Goal: Find specific page/section: Find specific page/section

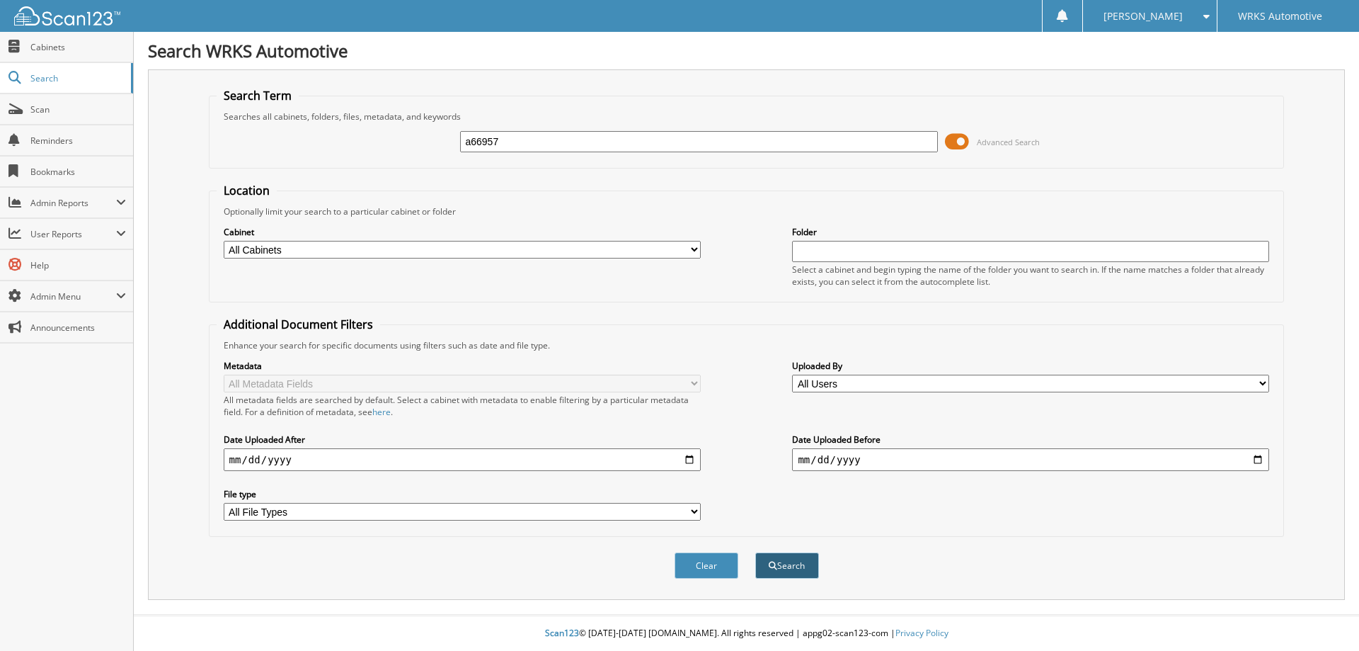
type input "a66957"
click at [795, 561] on button "Search" at bounding box center [787, 565] width 64 height 26
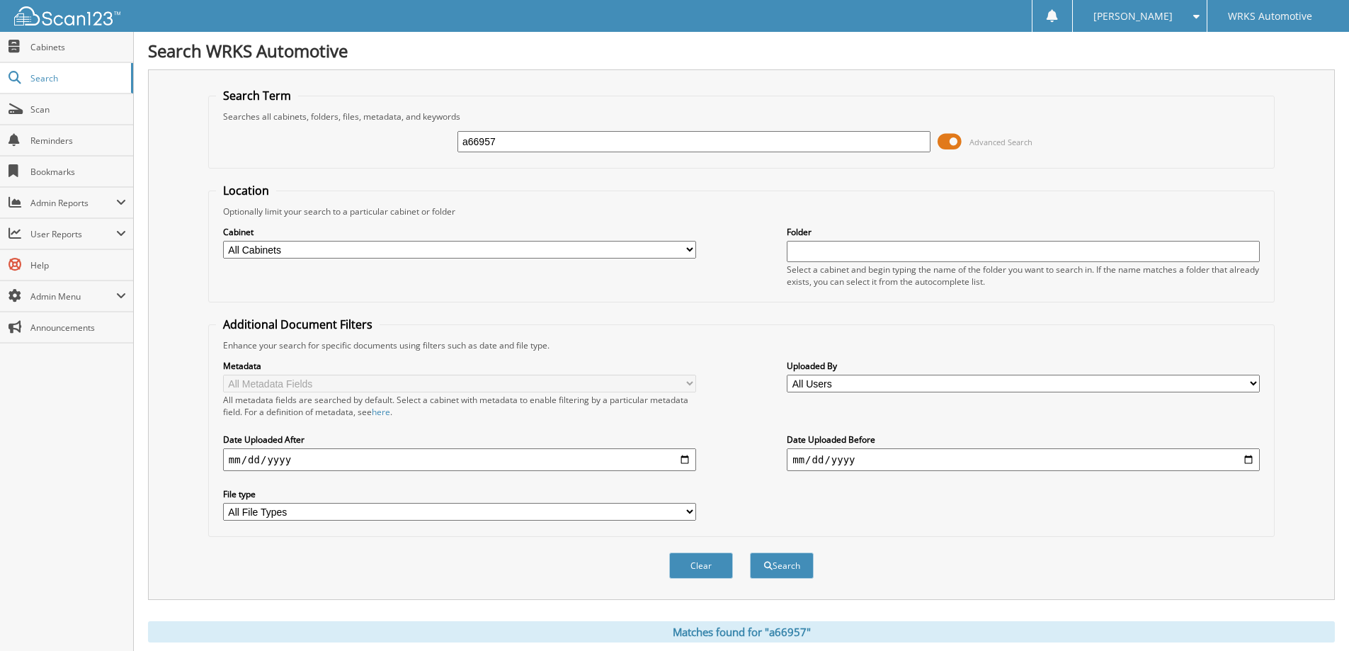
scroll to position [195, 0]
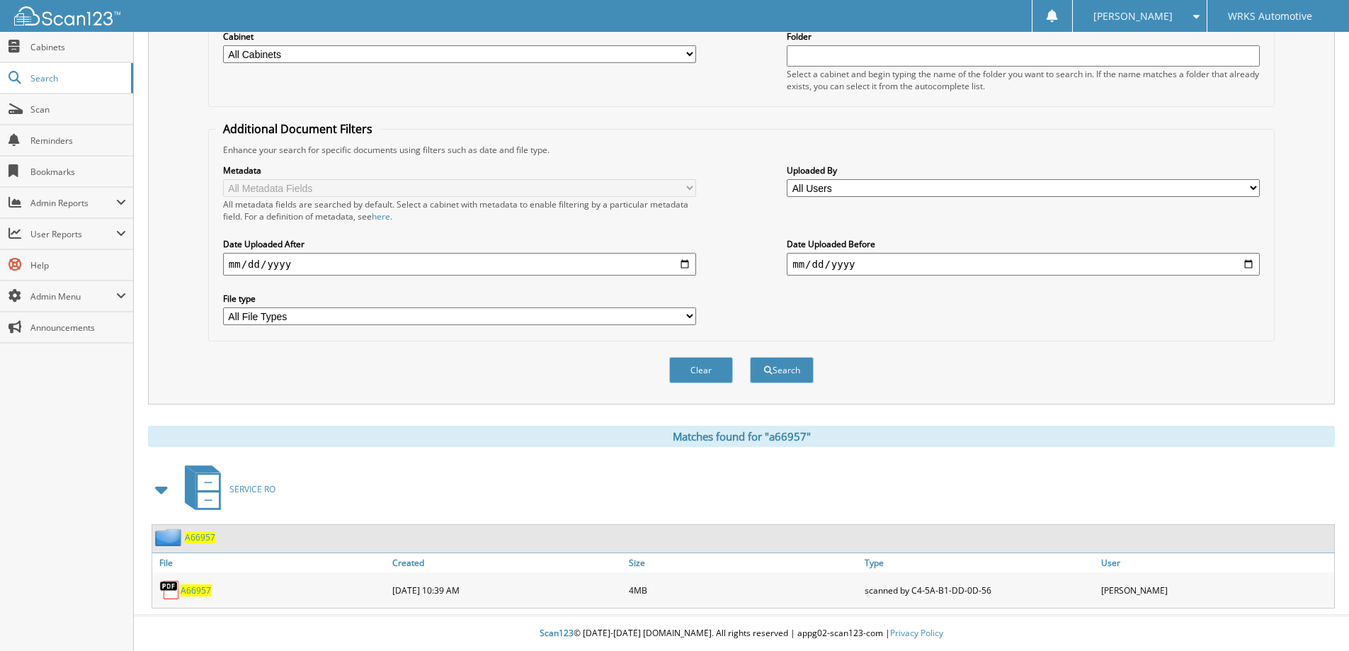
click at [196, 593] on span "A66957" at bounding box center [196, 590] width 30 height 12
click at [197, 590] on span "A66957" at bounding box center [196, 590] width 30 height 12
click at [195, 532] on span "A66957" at bounding box center [200, 537] width 30 height 12
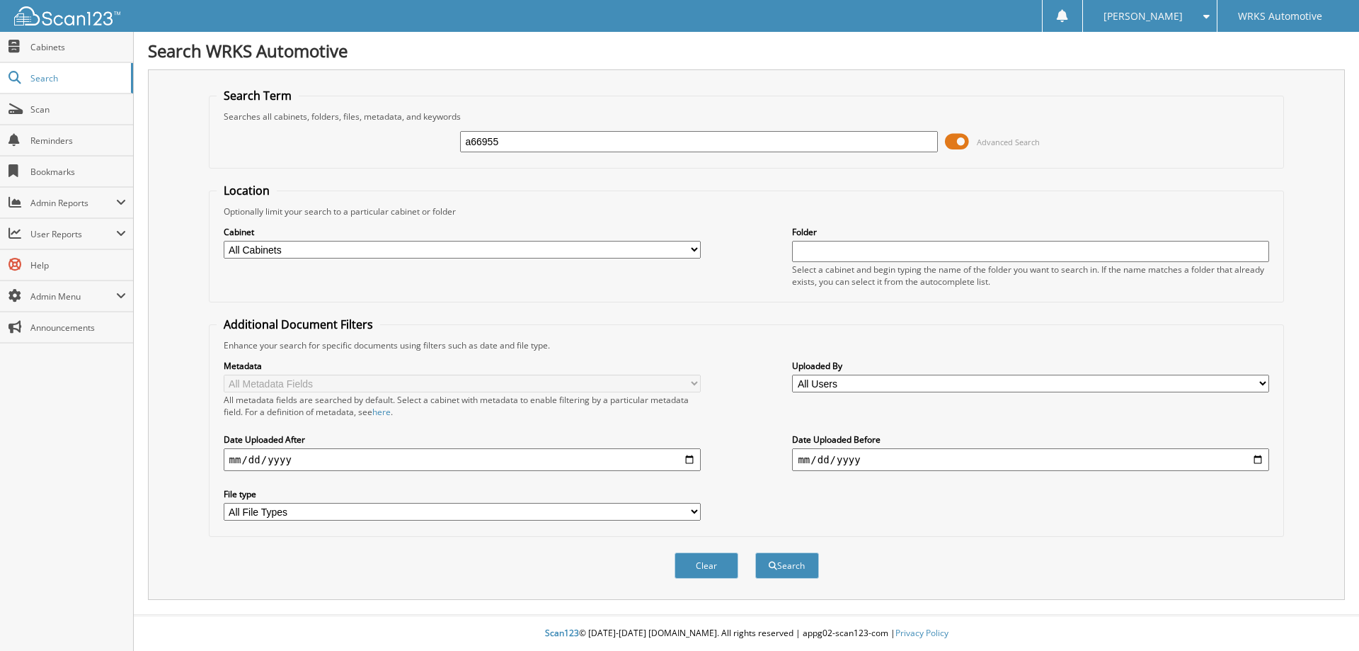
type input "a66955"
click at [755, 552] on button "Search" at bounding box center [787, 565] width 64 height 26
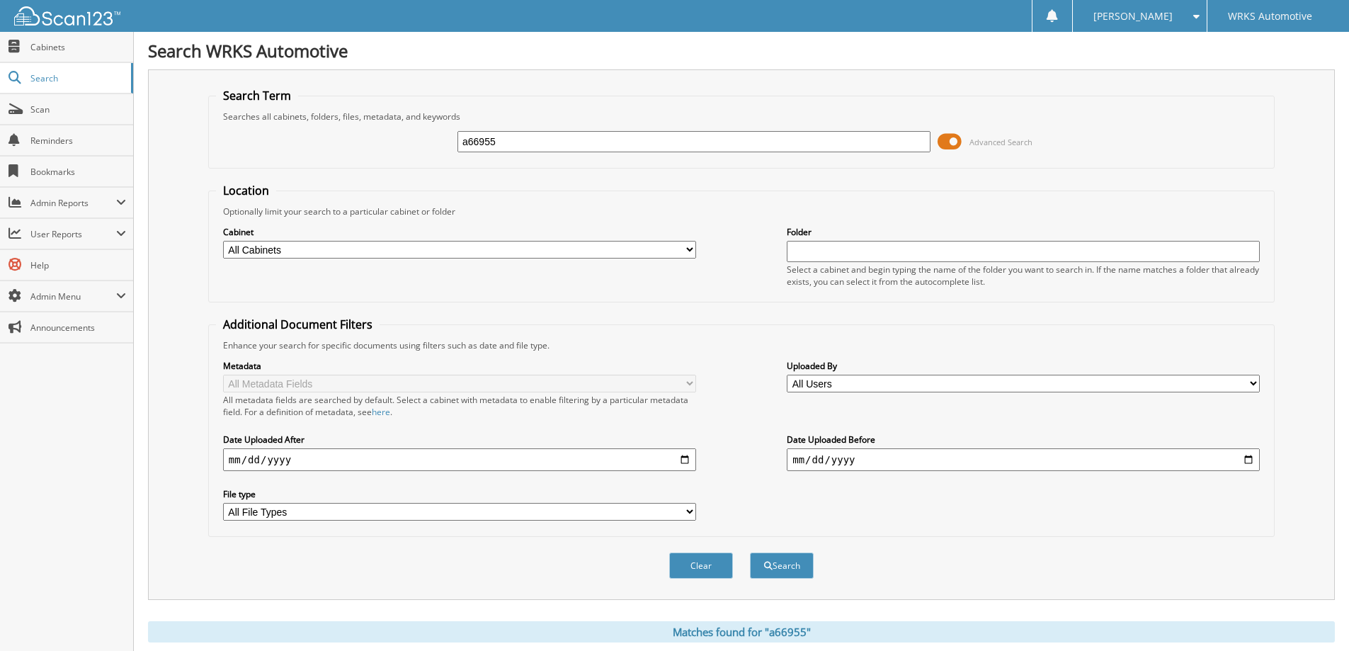
scroll to position [195, 0]
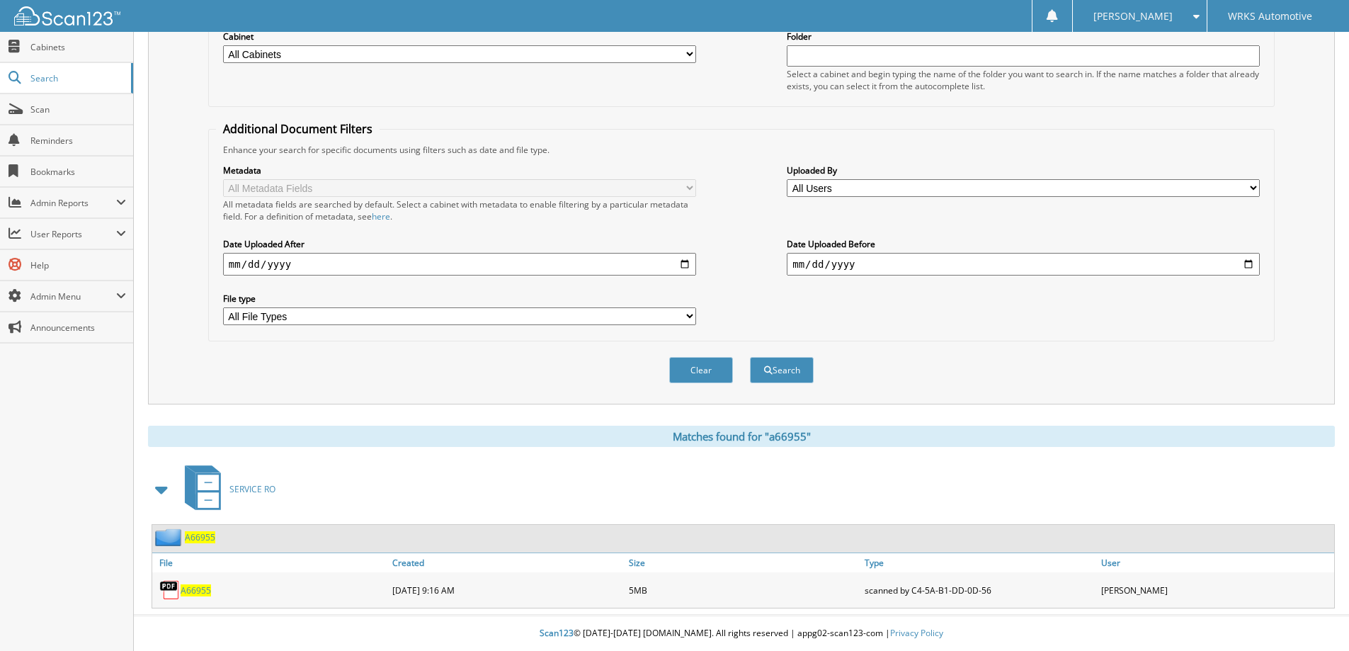
click at [206, 539] on span "A66955" at bounding box center [200, 537] width 30 height 12
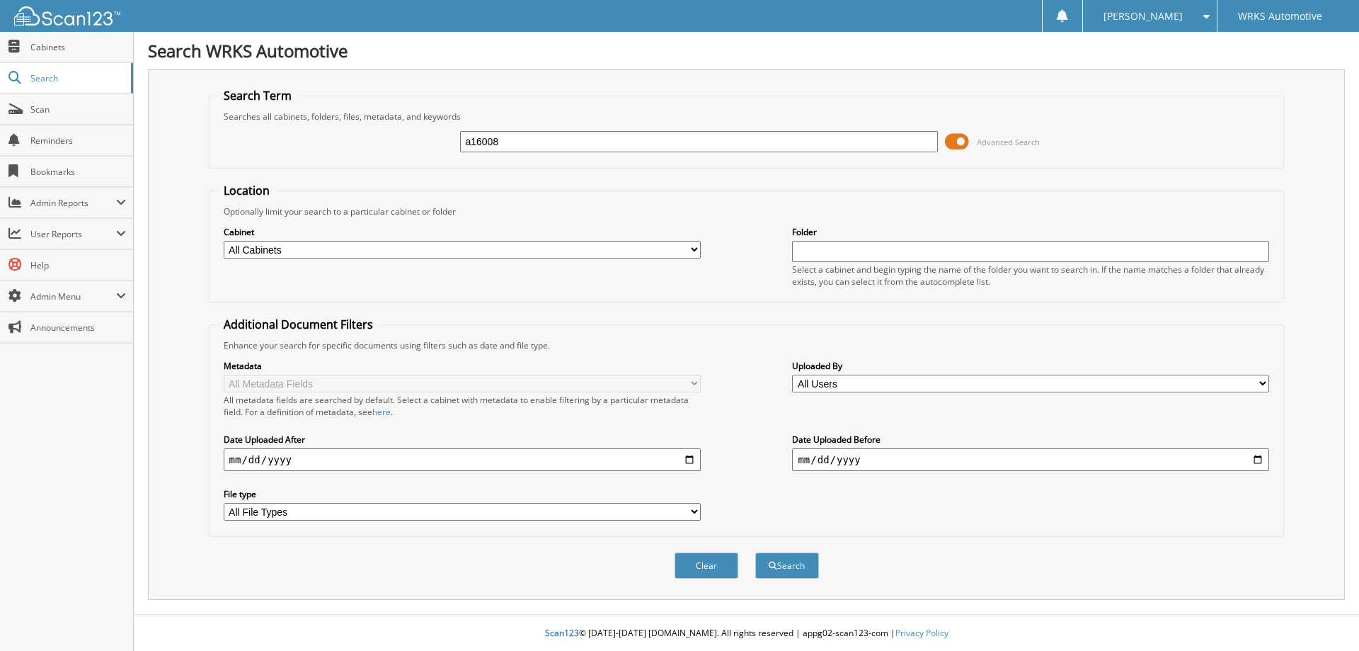
type input "a16008"
click at [755, 552] on button "Search" at bounding box center [787, 565] width 64 height 26
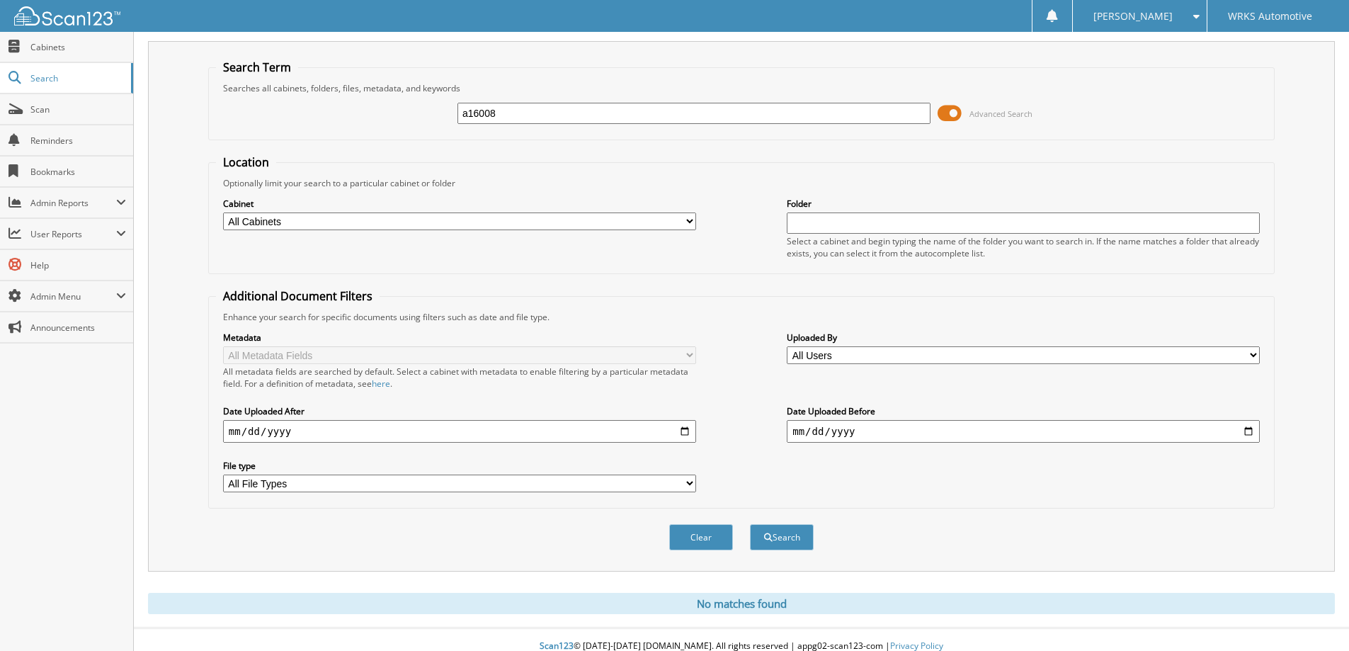
scroll to position [41, 0]
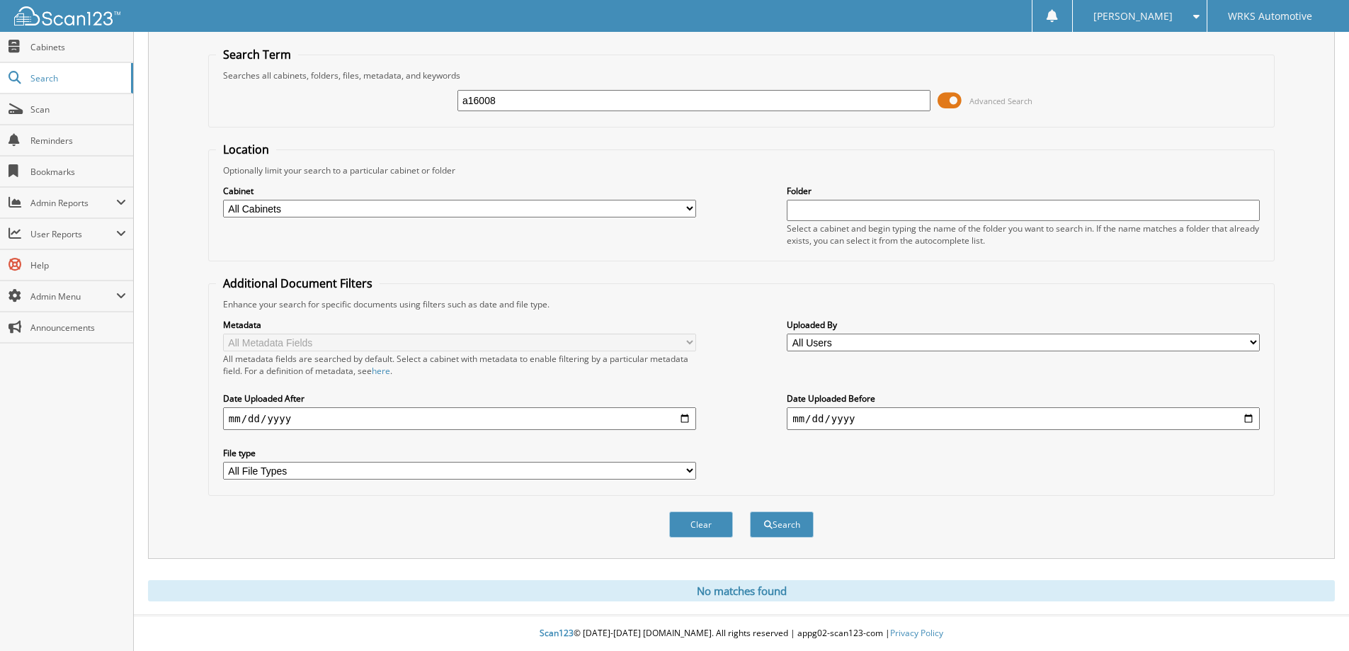
click at [520, 98] on input "a16008" at bounding box center [693, 100] width 473 height 21
type input "a67138"
click at [750, 511] on button "Search" at bounding box center [782, 524] width 64 height 26
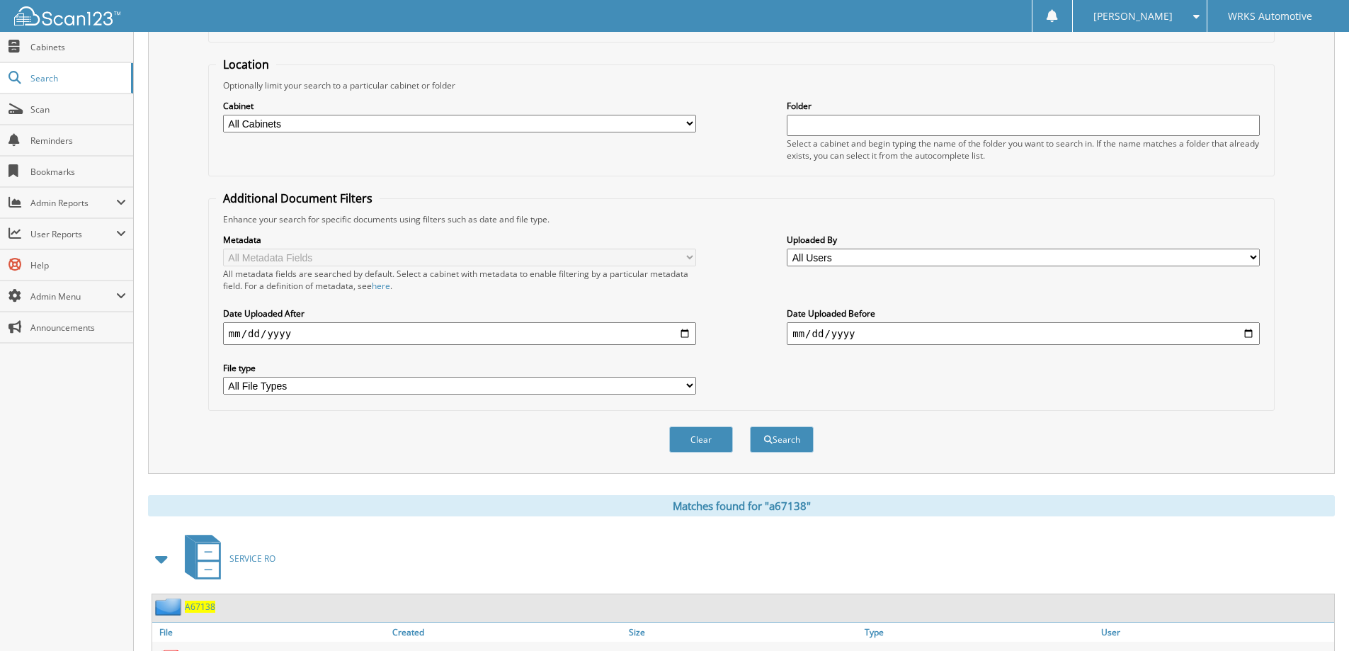
scroll to position [195, 0]
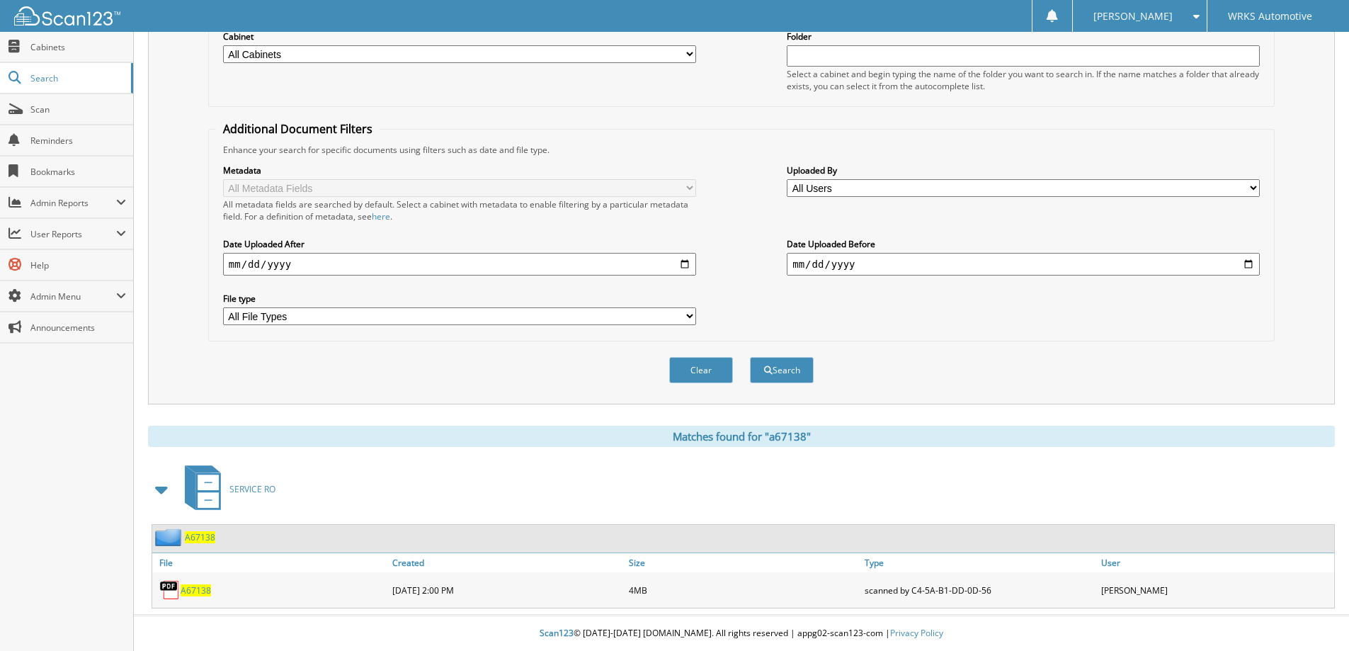
click at [188, 592] on span "A67138" at bounding box center [196, 590] width 30 height 12
click at [166, 590] on img at bounding box center [169, 589] width 21 height 21
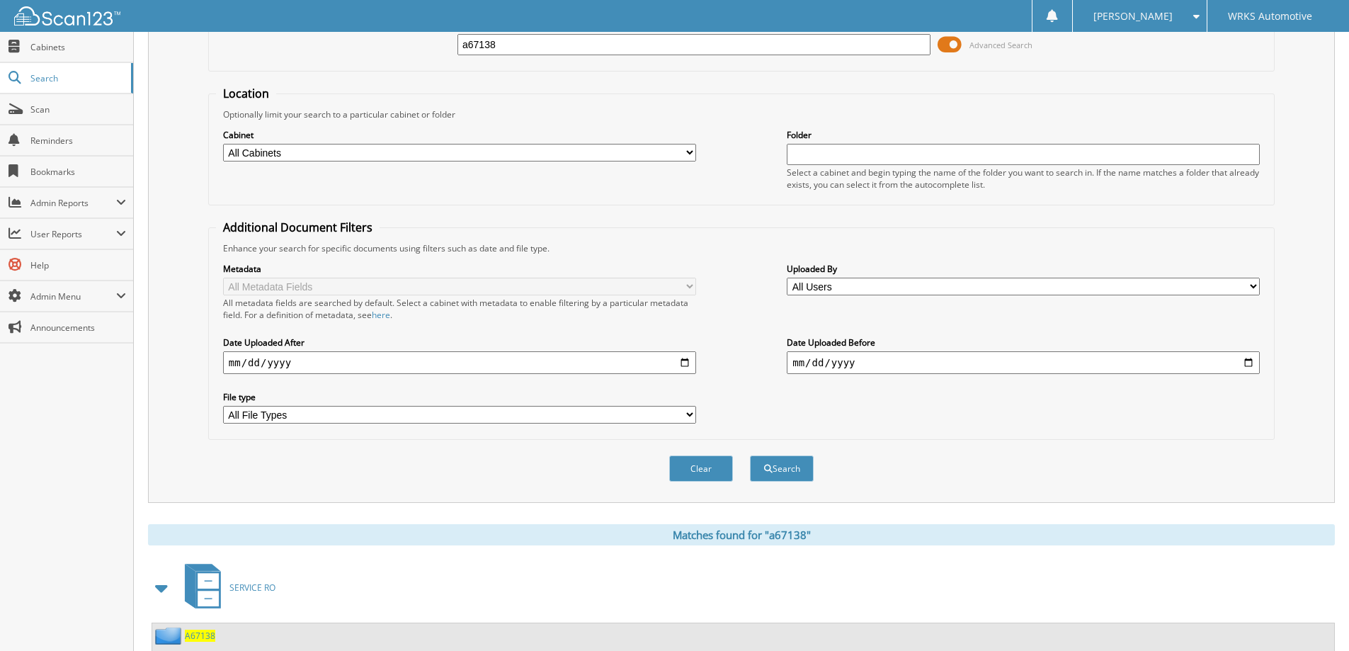
scroll to position [0, 0]
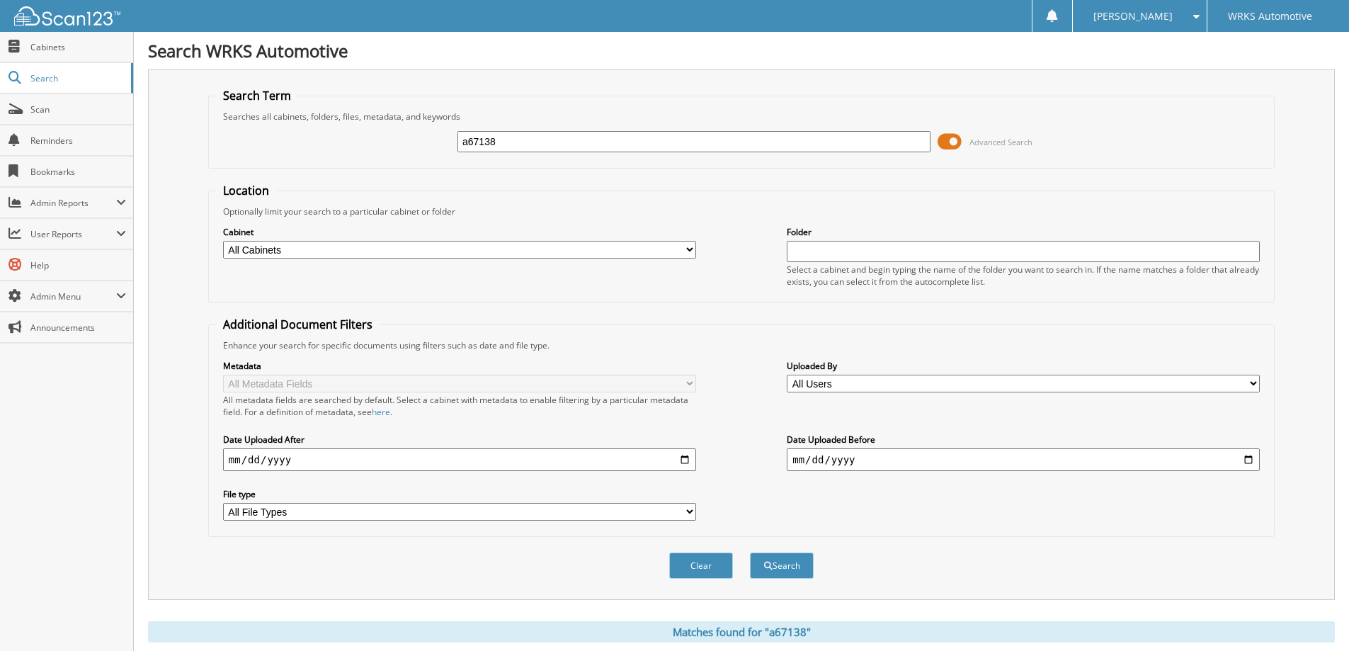
drag, startPoint x: 605, startPoint y: 145, endPoint x: 391, endPoint y: 164, distance: 214.6
click at [378, 162] on fieldset "Search Term Searches all cabinets, folders, files, metadata, and keywords a6713…" at bounding box center [741, 128] width 1066 height 81
type input "a67400"
click at [790, 564] on button "Search" at bounding box center [782, 565] width 64 height 26
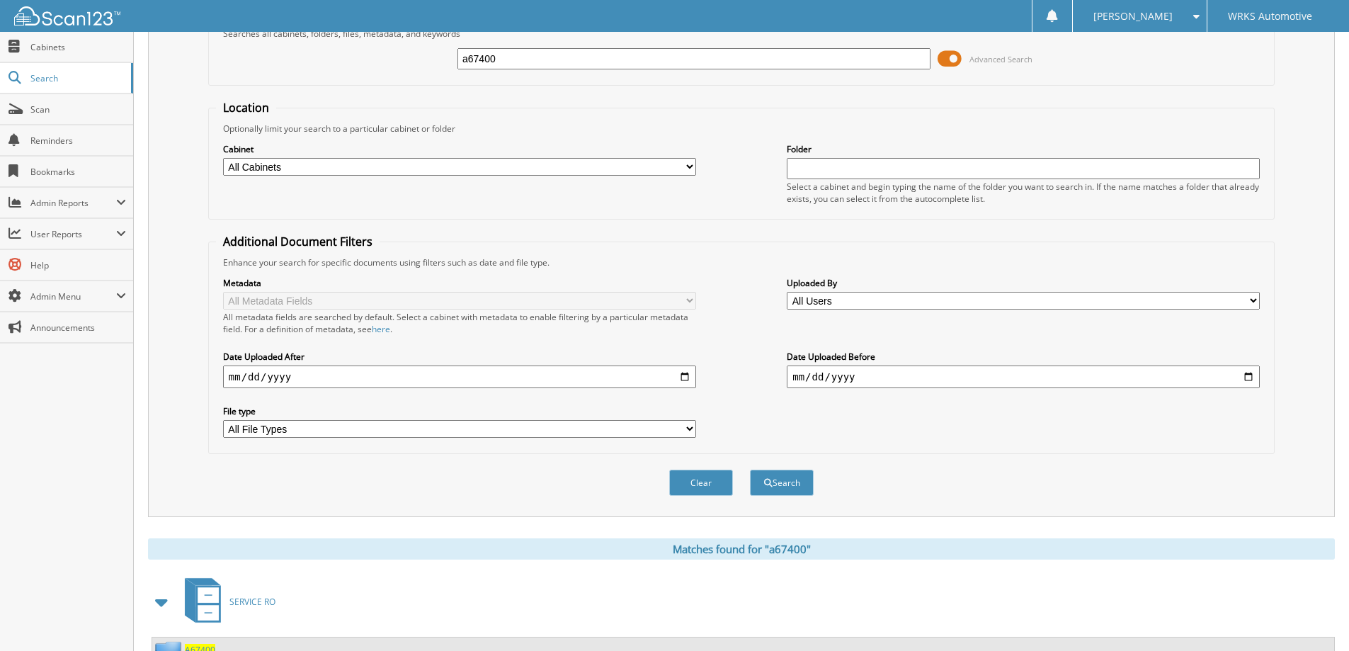
scroll to position [195, 0]
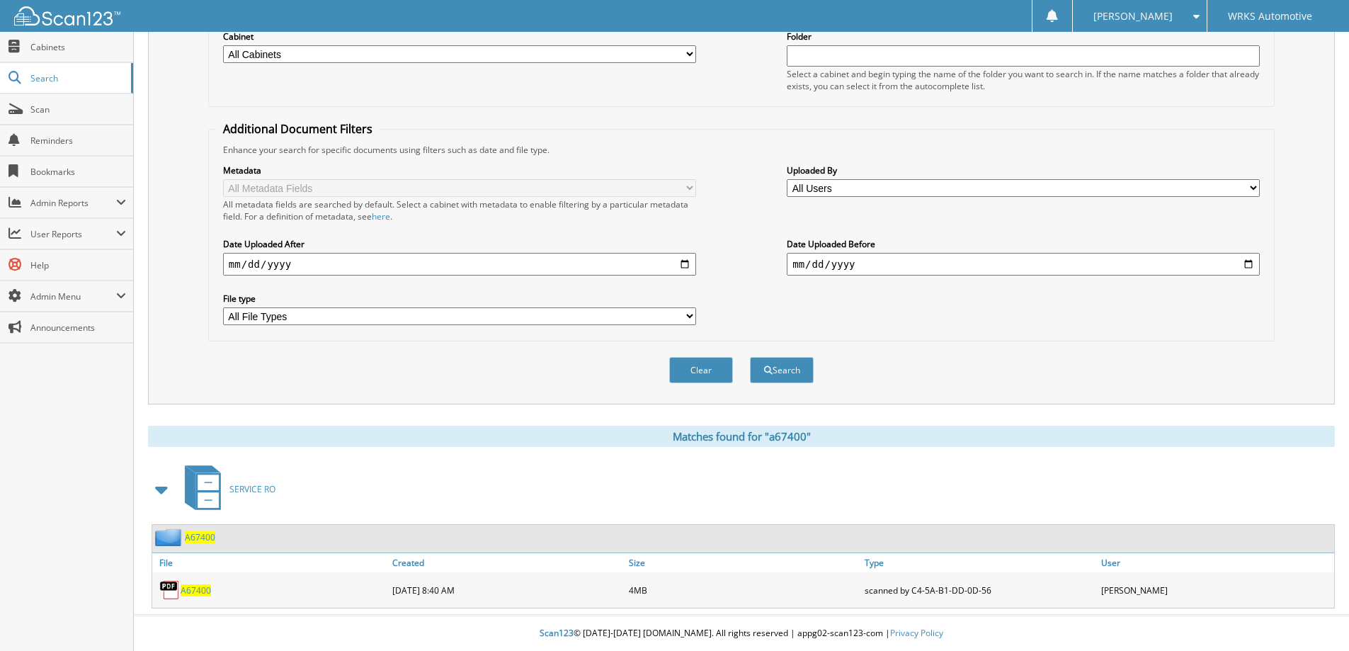
click at [168, 589] on img at bounding box center [169, 589] width 21 height 21
click at [195, 533] on span "A67400" at bounding box center [200, 537] width 30 height 12
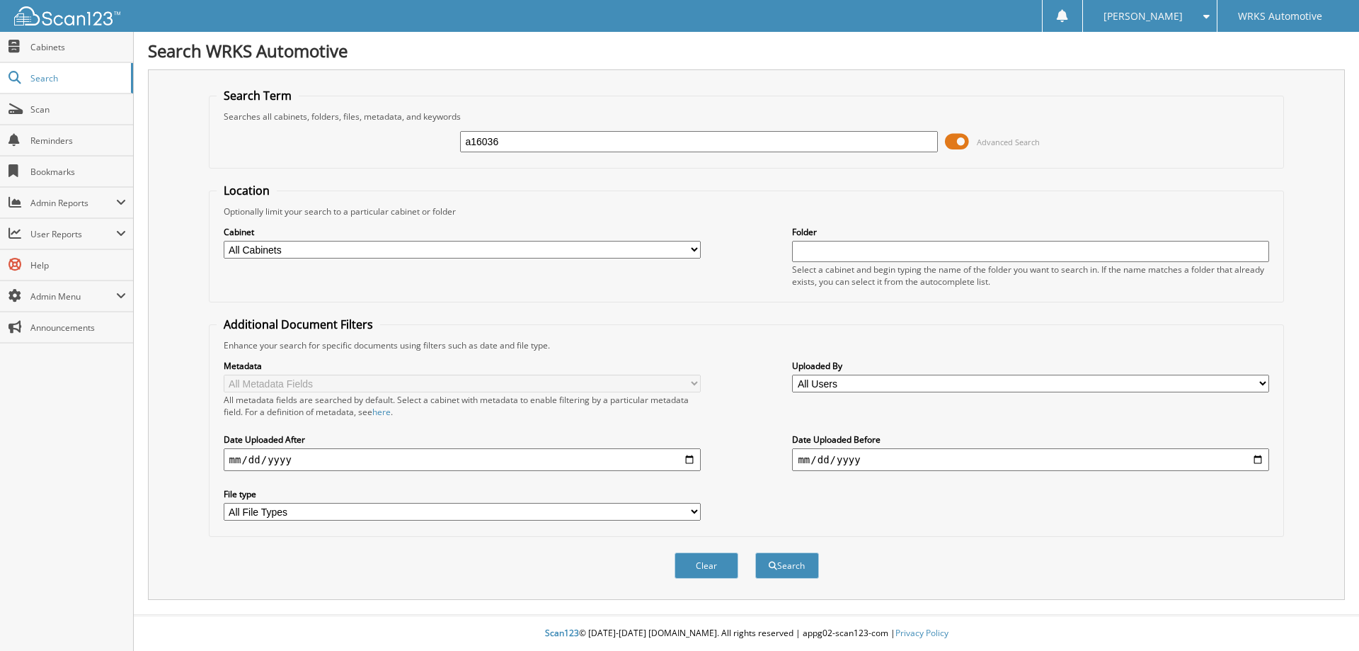
type input "a16036"
click at [755, 552] on button "Search" at bounding box center [787, 565] width 64 height 26
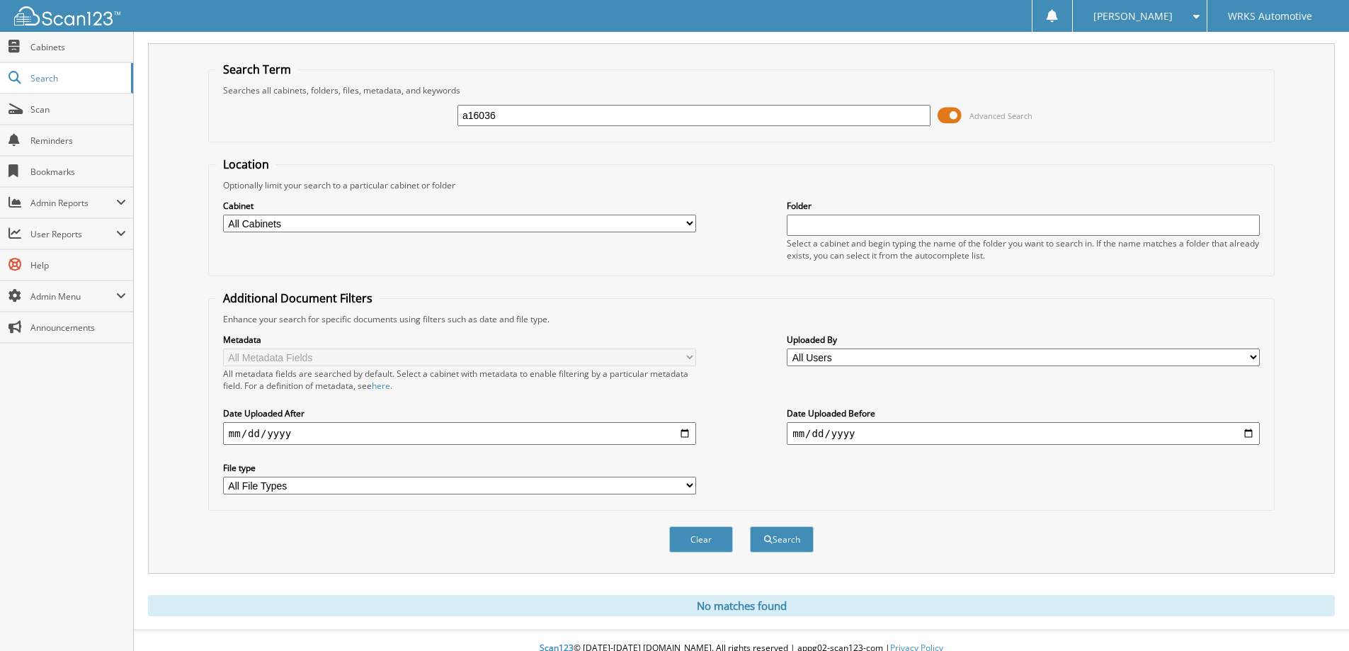
scroll to position [41, 0]
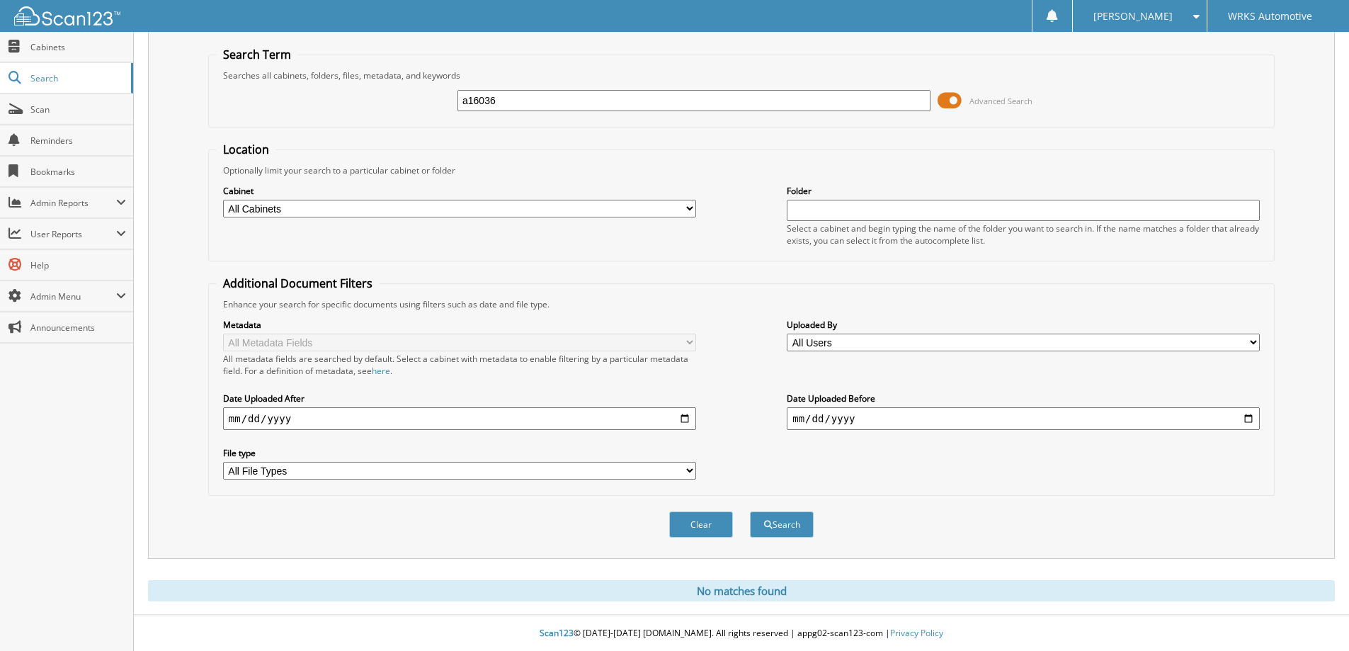
drag, startPoint x: 504, startPoint y: 106, endPoint x: 415, endPoint y: 96, distance: 89.8
click at [415, 96] on div "a16036 Advanced Search" at bounding box center [741, 100] width 1051 height 38
type input "a67386"
click at [750, 511] on button "Search" at bounding box center [782, 524] width 64 height 26
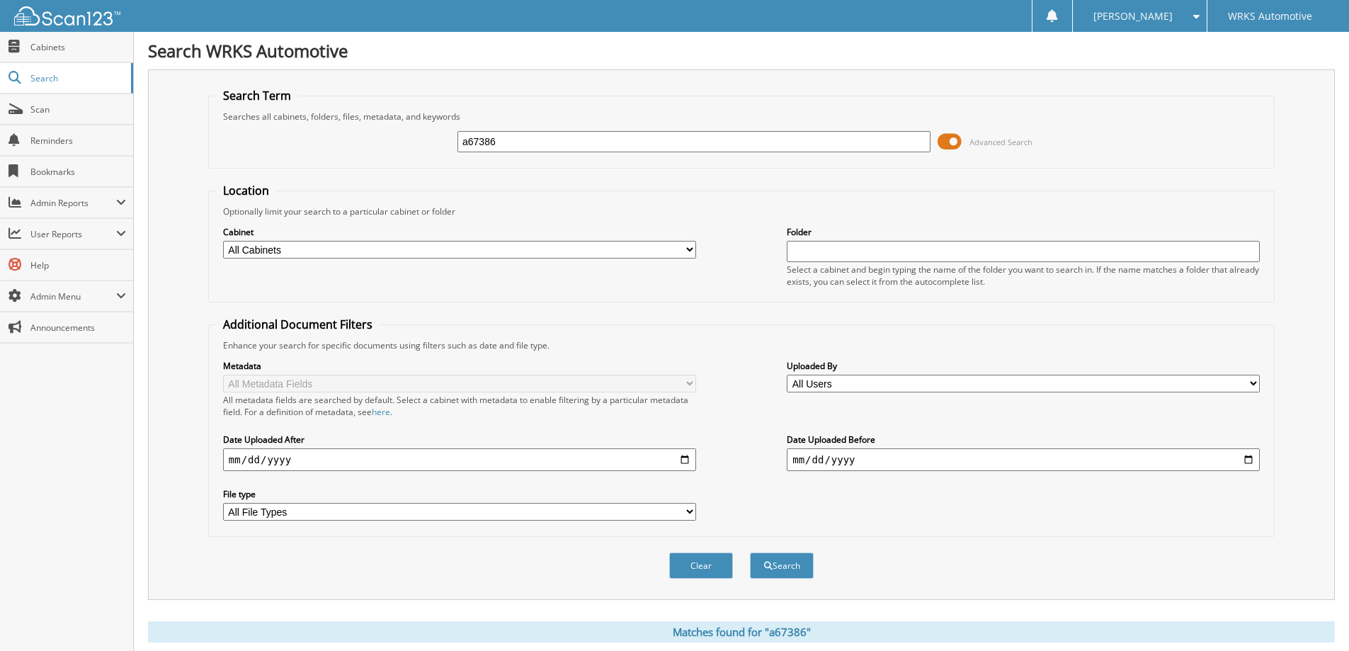
scroll to position [195, 0]
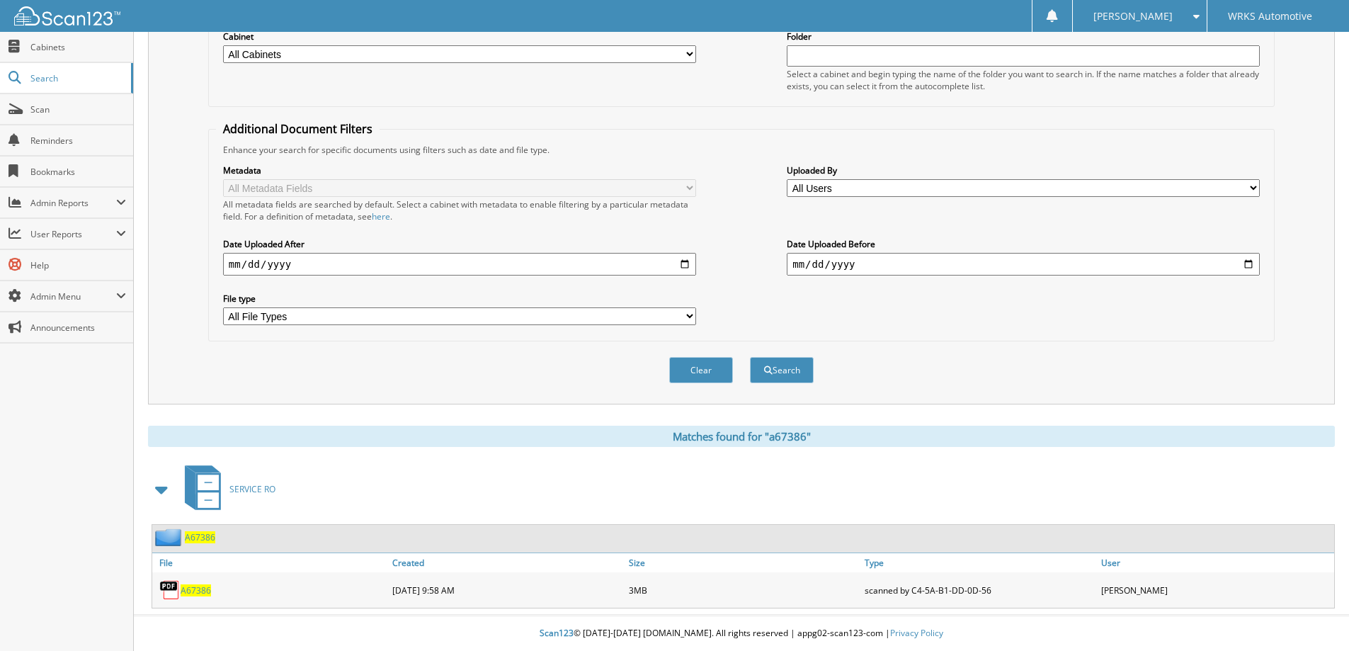
click at [180, 537] on img at bounding box center [170, 537] width 30 height 18
click at [197, 536] on span "A67386" at bounding box center [200, 537] width 30 height 12
